Goal: Find specific page/section

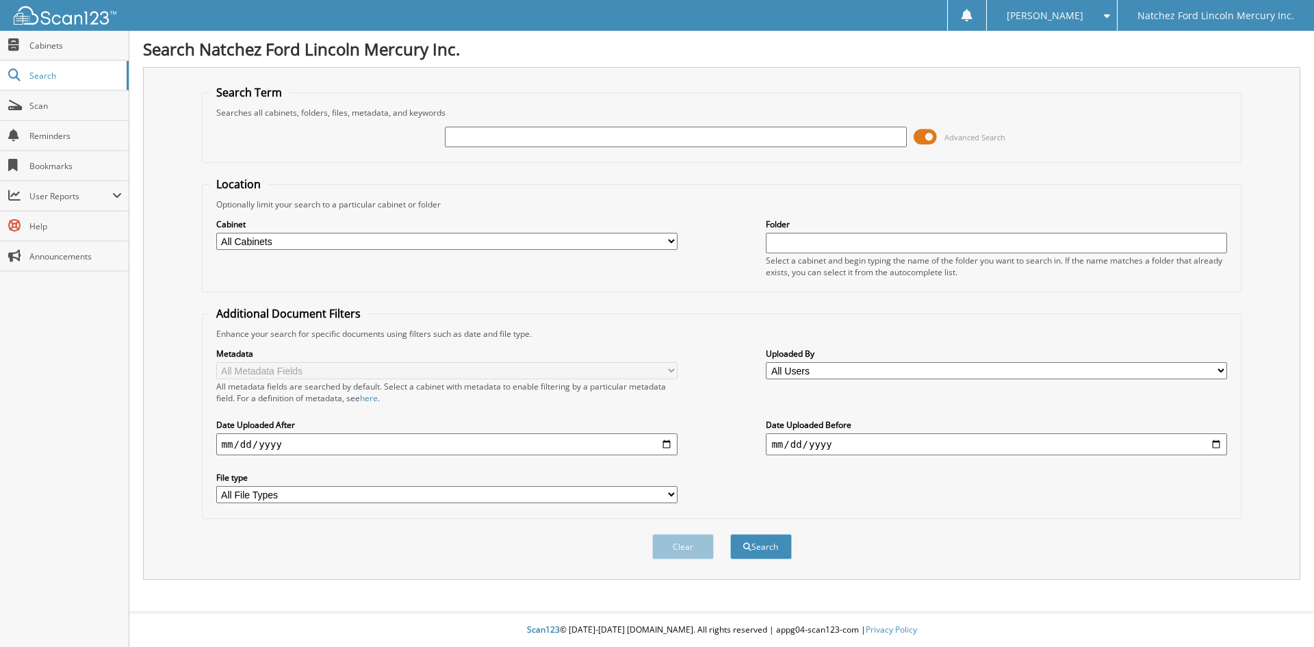
click at [563, 139] on input "text" at bounding box center [675, 137] width 461 height 21
type input "CGLG1663"
click at [762, 546] on button "Search" at bounding box center [761, 546] width 62 height 25
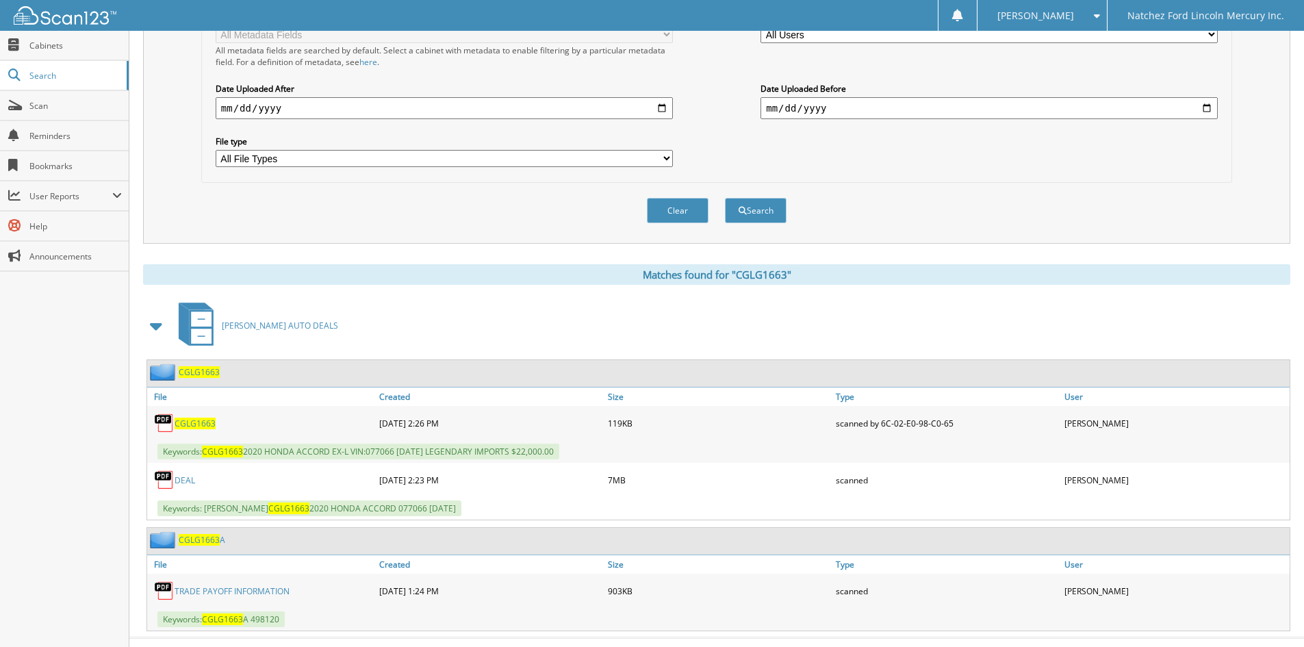
scroll to position [362, 0]
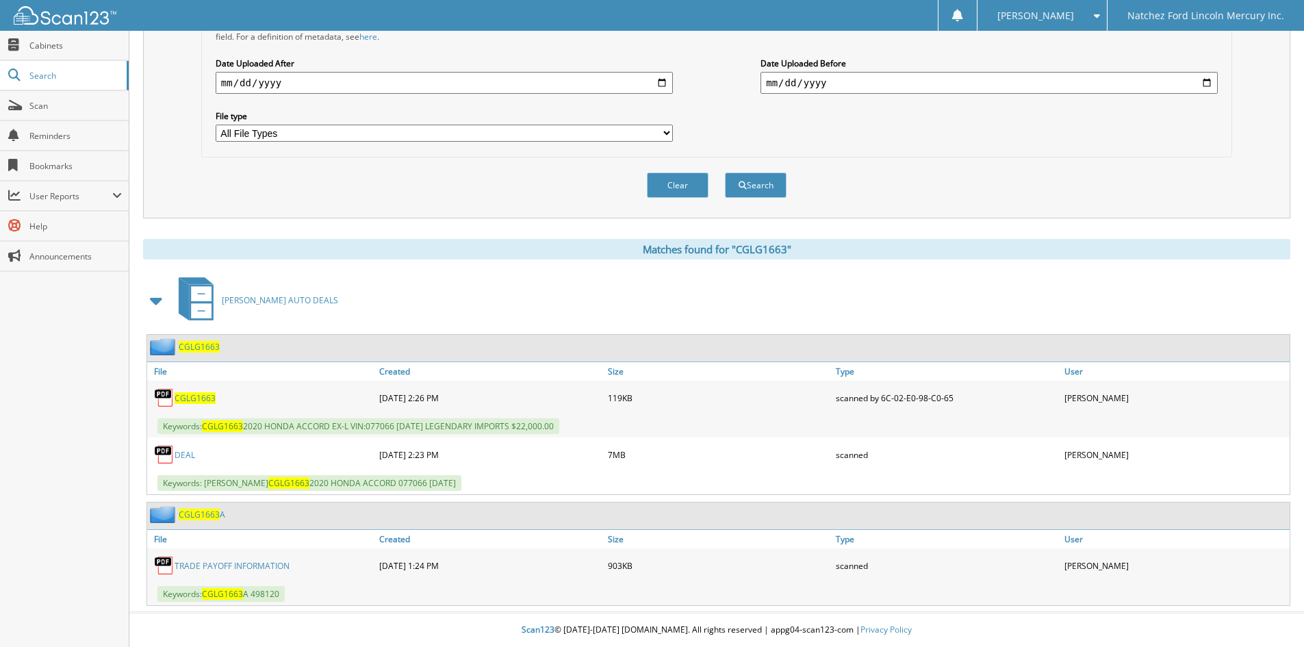
click at [187, 453] on link "DEAL" at bounding box center [185, 455] width 21 height 12
